Goal: Check status: Check status

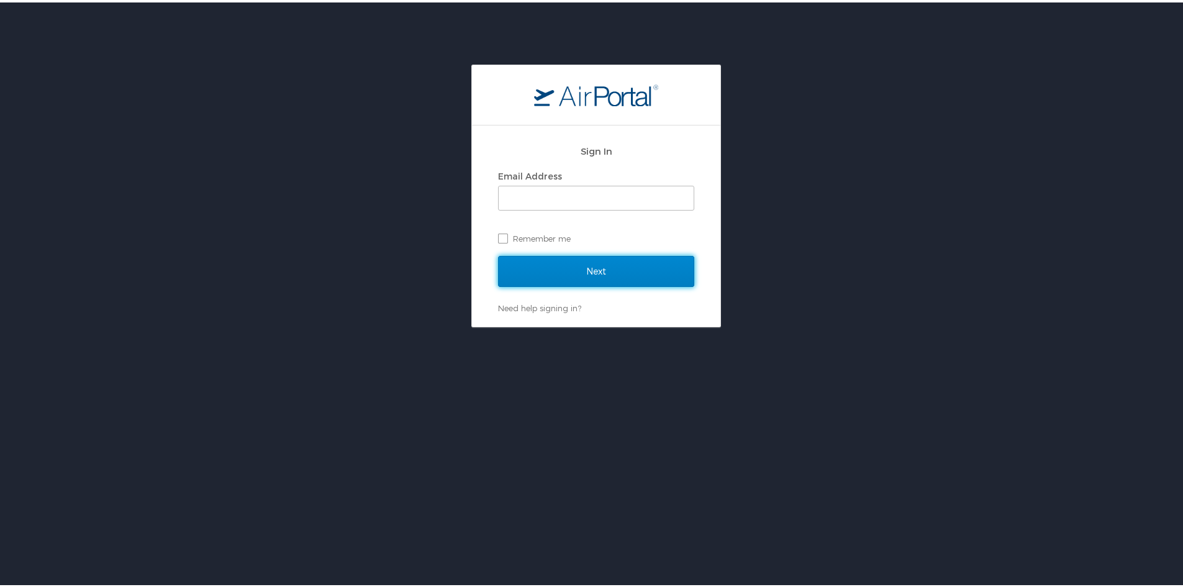
click at [580, 267] on input "Next" at bounding box center [596, 268] width 196 height 31
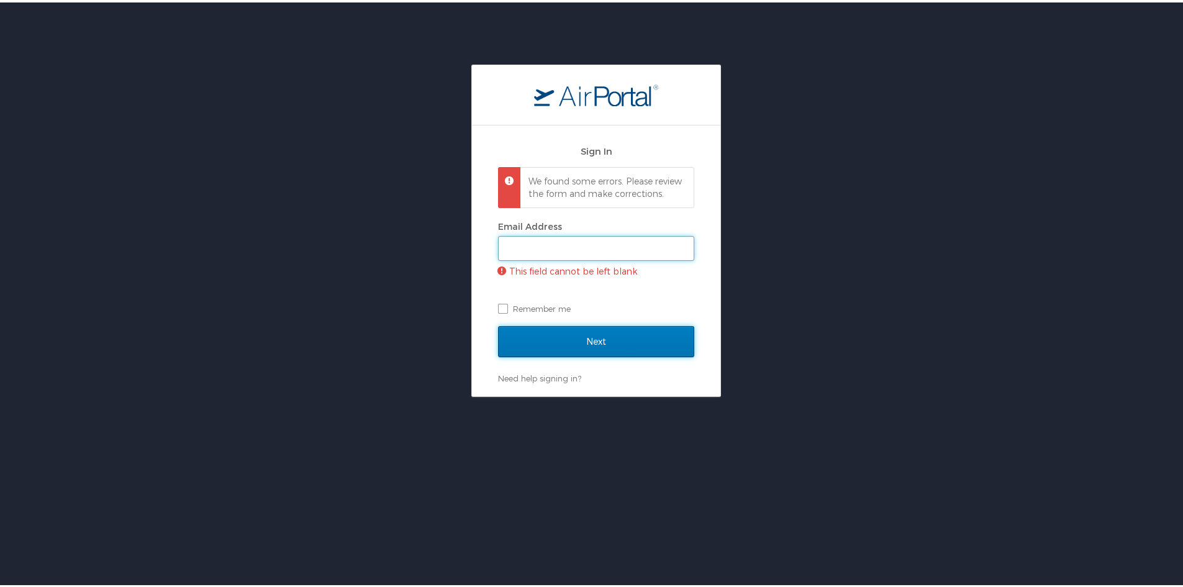
click at [580, 258] on input "Email Address" at bounding box center [595, 246] width 195 height 24
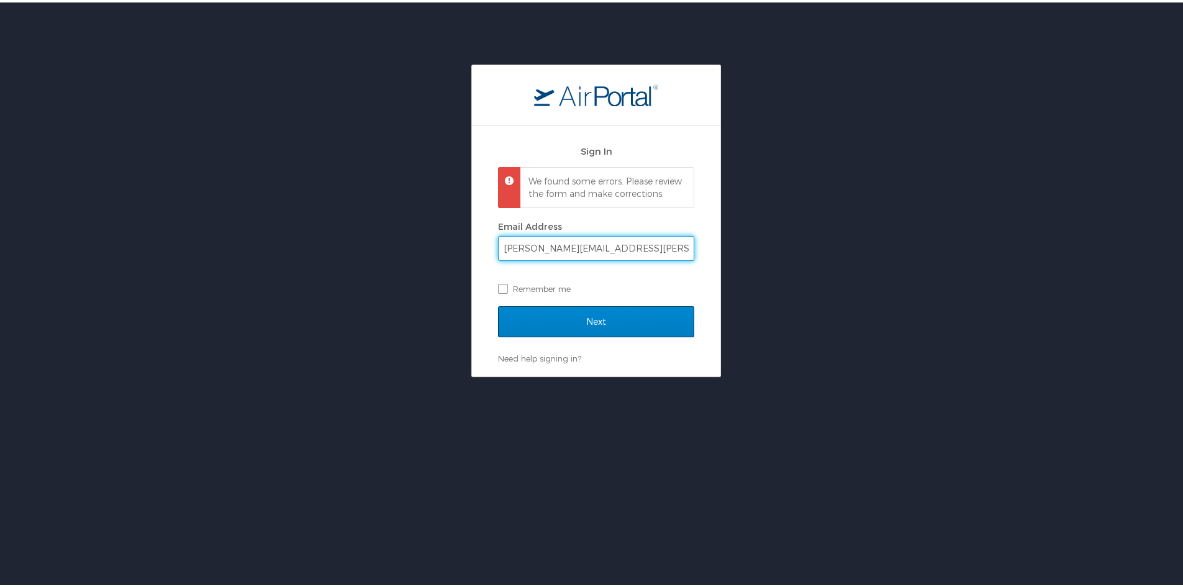
type input "amanda.peck@shipmonk.com"
click at [584, 335] on input "Next" at bounding box center [596, 319] width 196 height 31
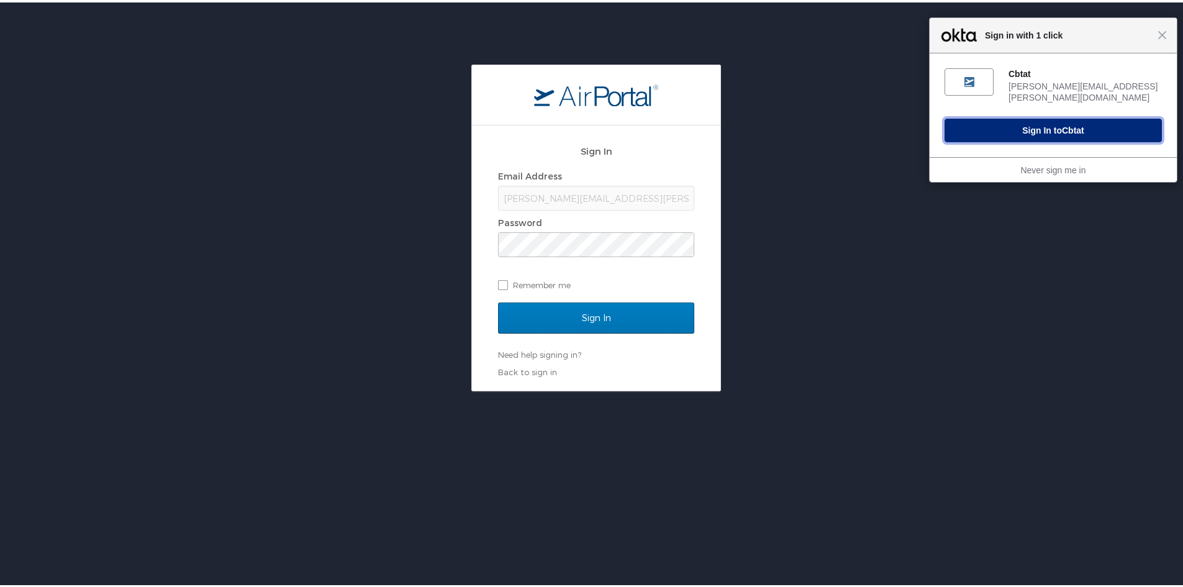
click at [1045, 123] on button "Sign In to Cbtat" at bounding box center [1052, 128] width 217 height 24
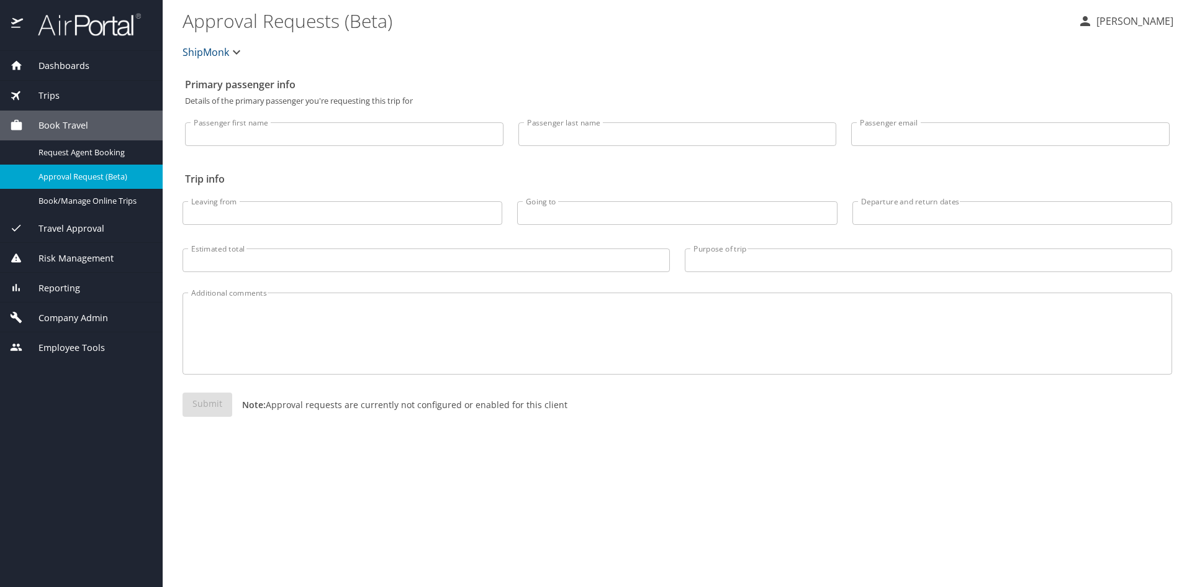
click at [64, 91] on div "Trips" at bounding box center [81, 96] width 143 height 14
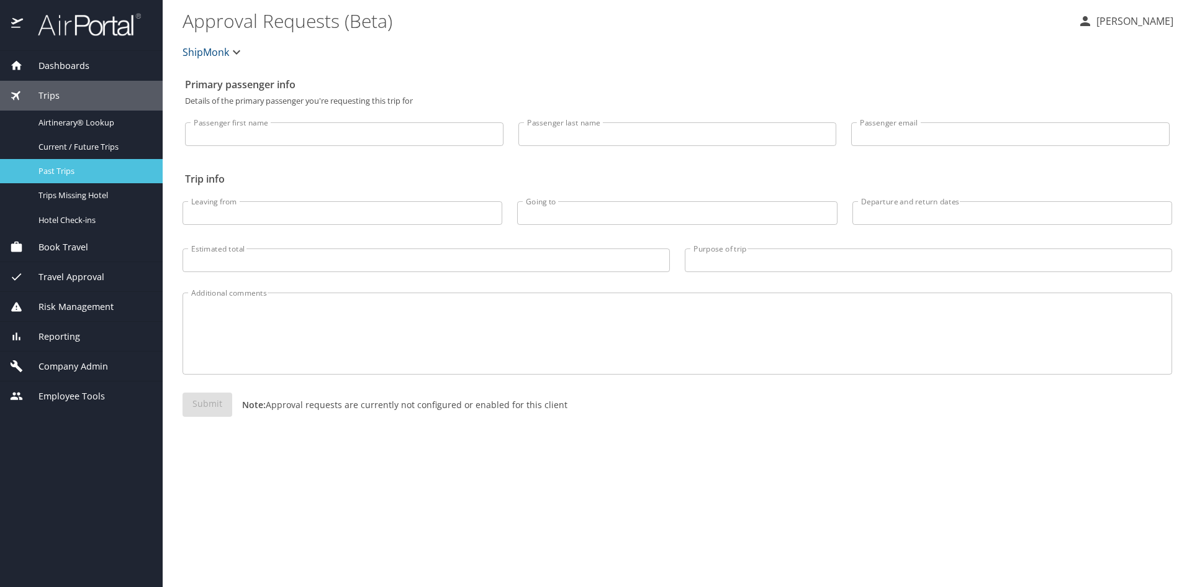
click at [66, 169] on span "Past Trips" at bounding box center [92, 171] width 109 height 12
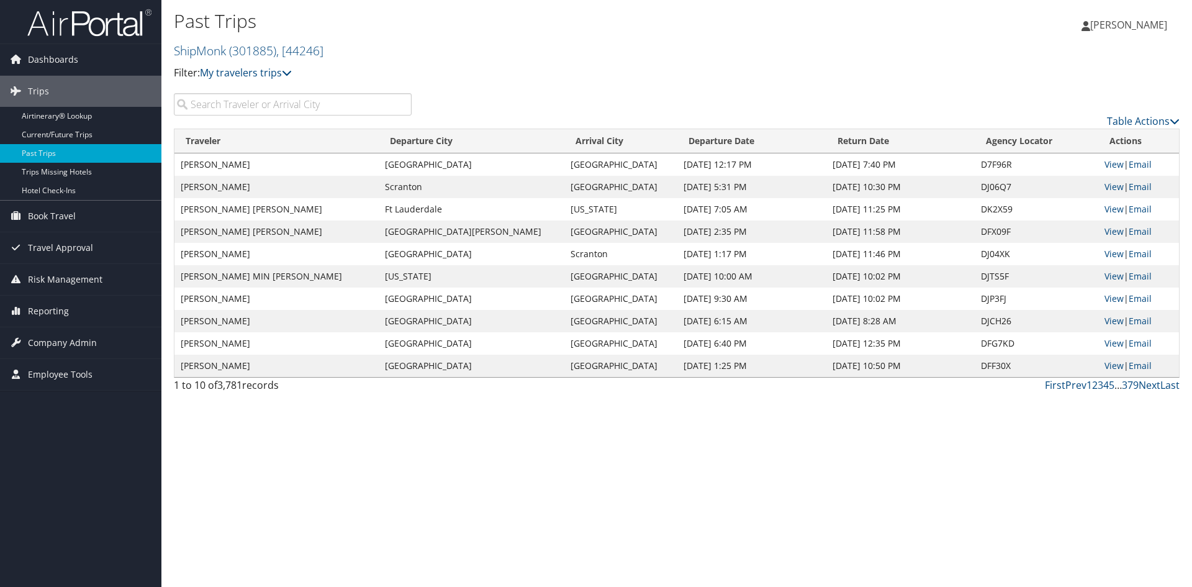
click at [223, 109] on input "search" at bounding box center [293, 104] width 238 height 22
click at [246, 108] on input "deason" at bounding box center [293, 104] width 238 height 22
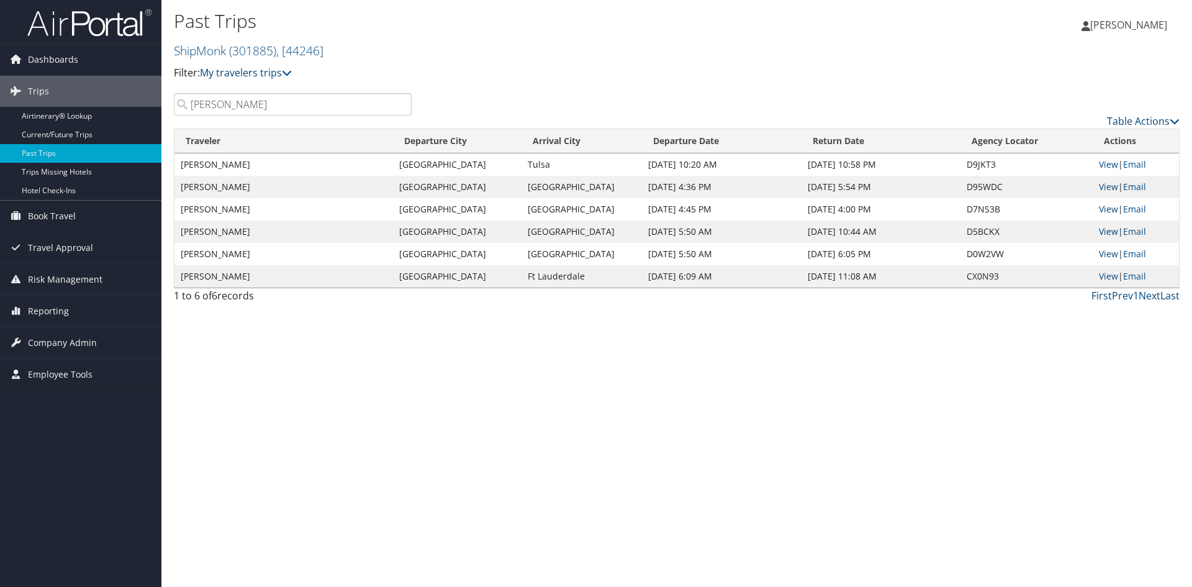
type input "deason"
click at [1107, 228] on link "View" at bounding box center [1108, 231] width 19 height 12
click at [1107, 255] on link "View" at bounding box center [1108, 254] width 19 height 12
click at [1109, 230] on link "View" at bounding box center [1108, 231] width 19 height 12
click at [1102, 207] on link "View" at bounding box center [1108, 209] width 19 height 12
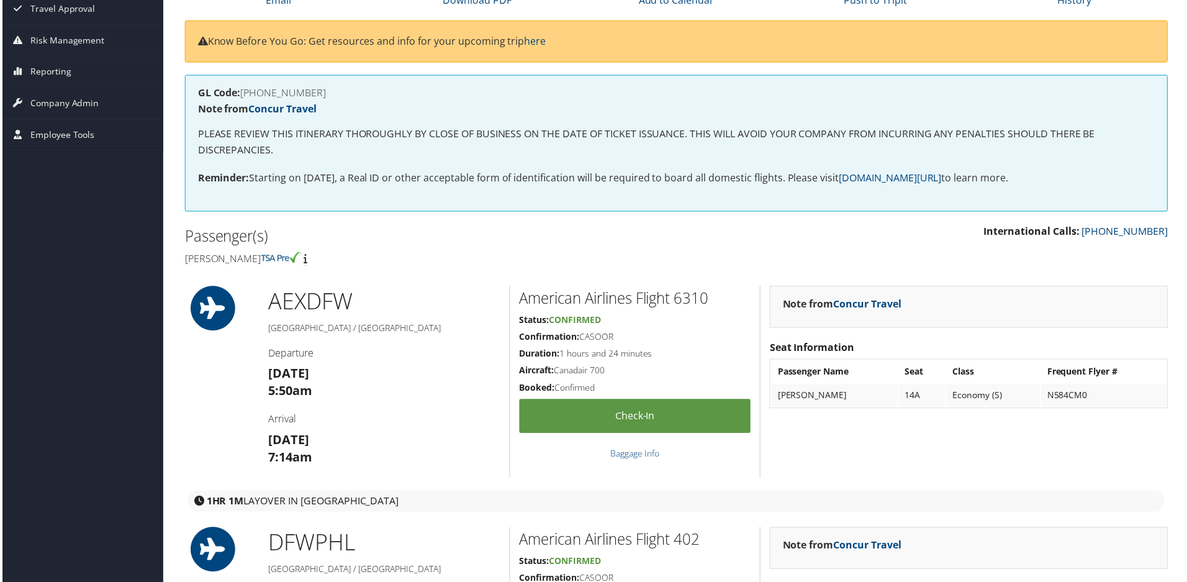
scroll to position [124, 0]
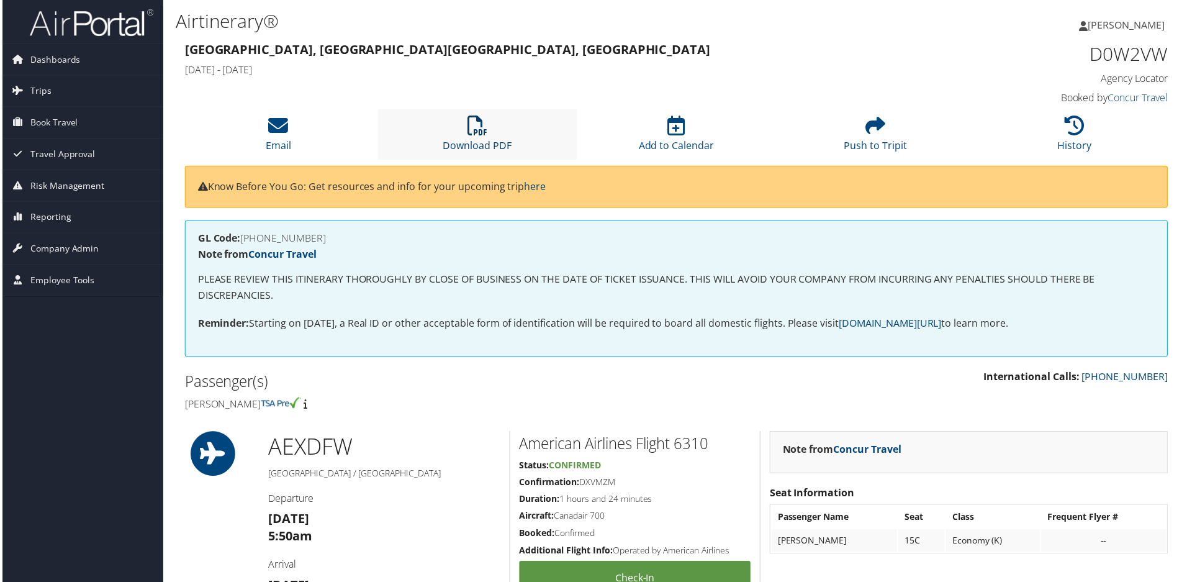
click at [480, 132] on icon at bounding box center [477, 126] width 20 height 20
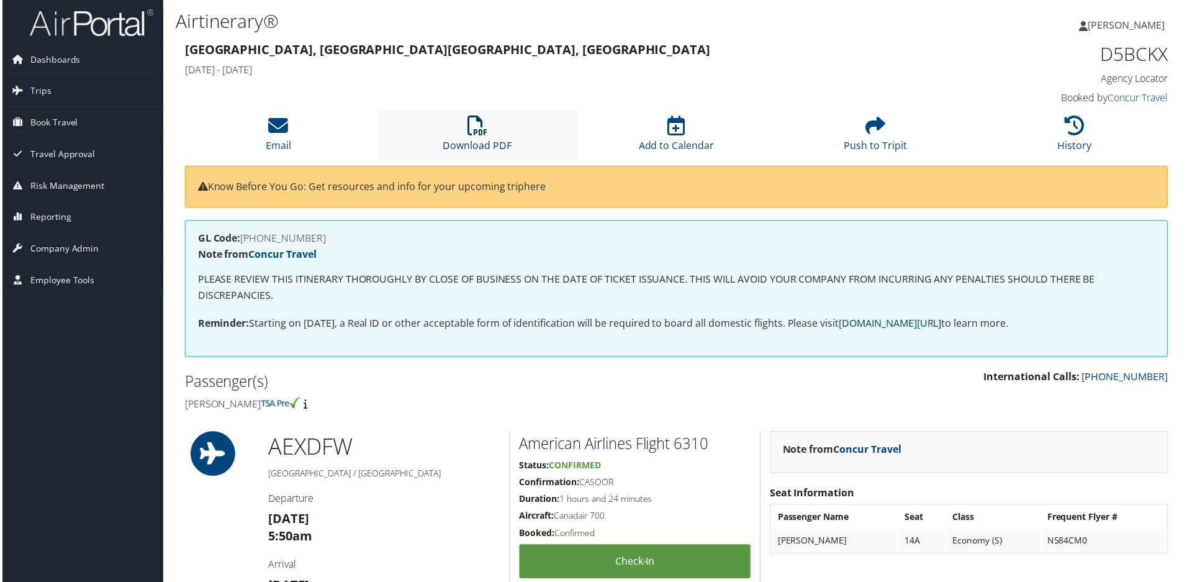
click at [467, 135] on icon at bounding box center [477, 126] width 20 height 20
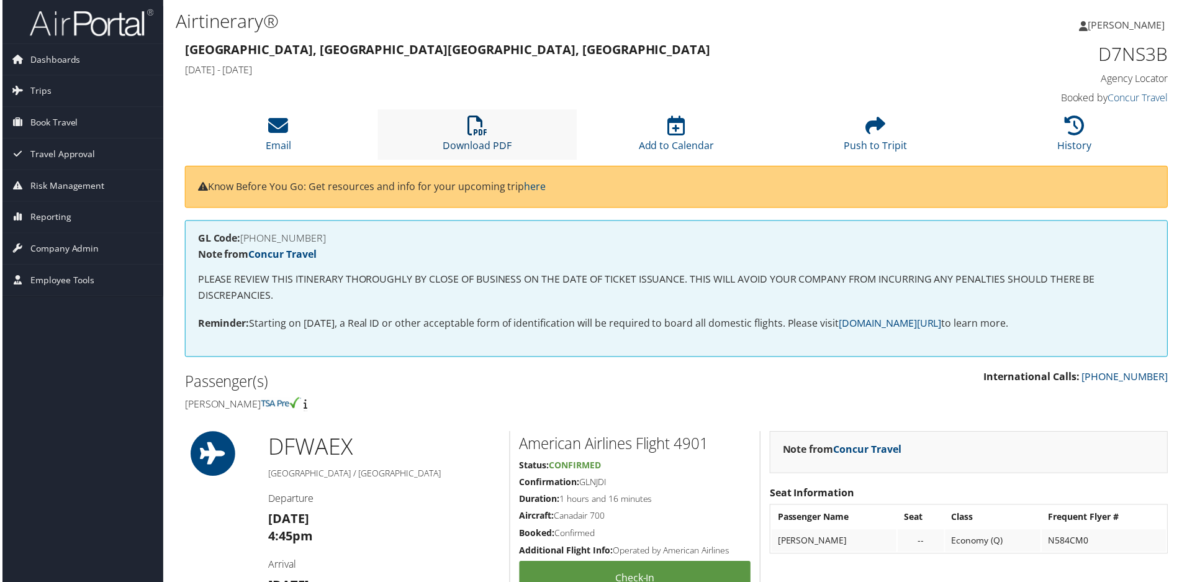
click at [467, 135] on icon at bounding box center [477, 126] width 20 height 20
